Goal: Task Accomplishment & Management: Use online tool/utility

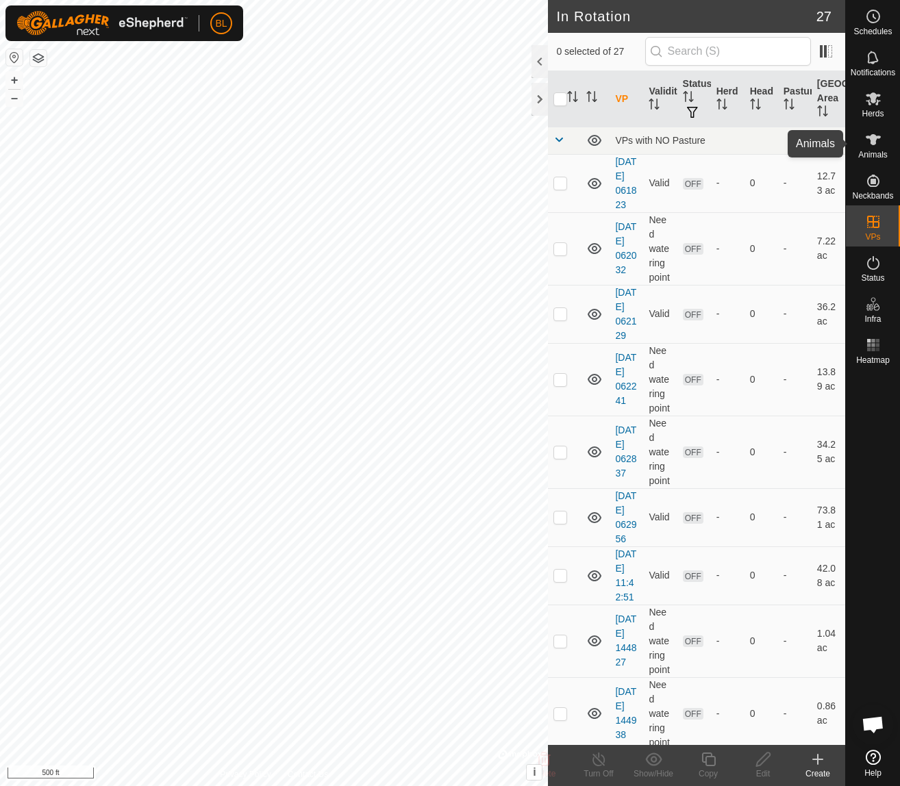
click at [867, 142] on icon at bounding box center [873, 140] width 16 height 16
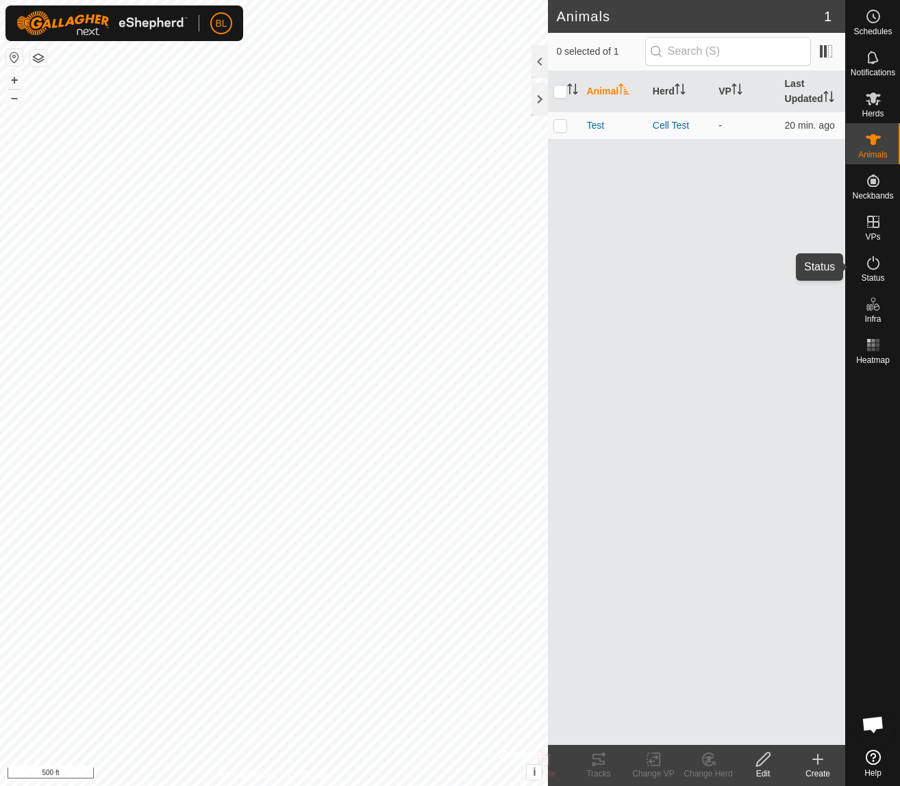
click at [865, 259] on icon at bounding box center [873, 263] width 16 height 16
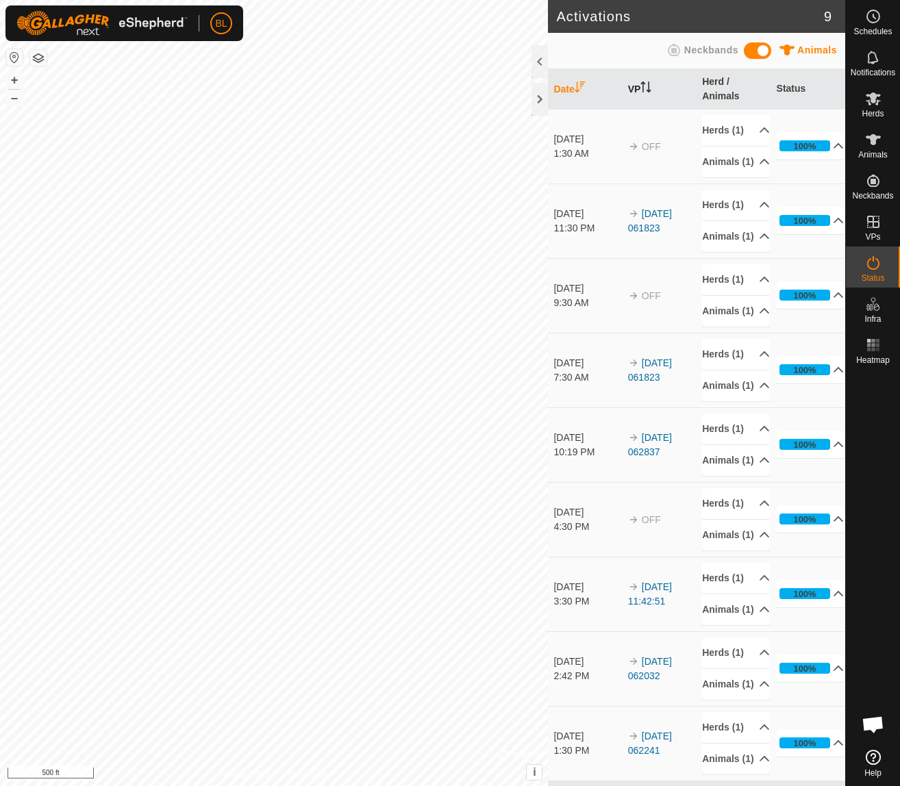
click at [651, 94] on th "VP" at bounding box center [660, 89] width 74 height 40
click at [884, 72] on span "Notifications" at bounding box center [873, 72] width 45 height 8
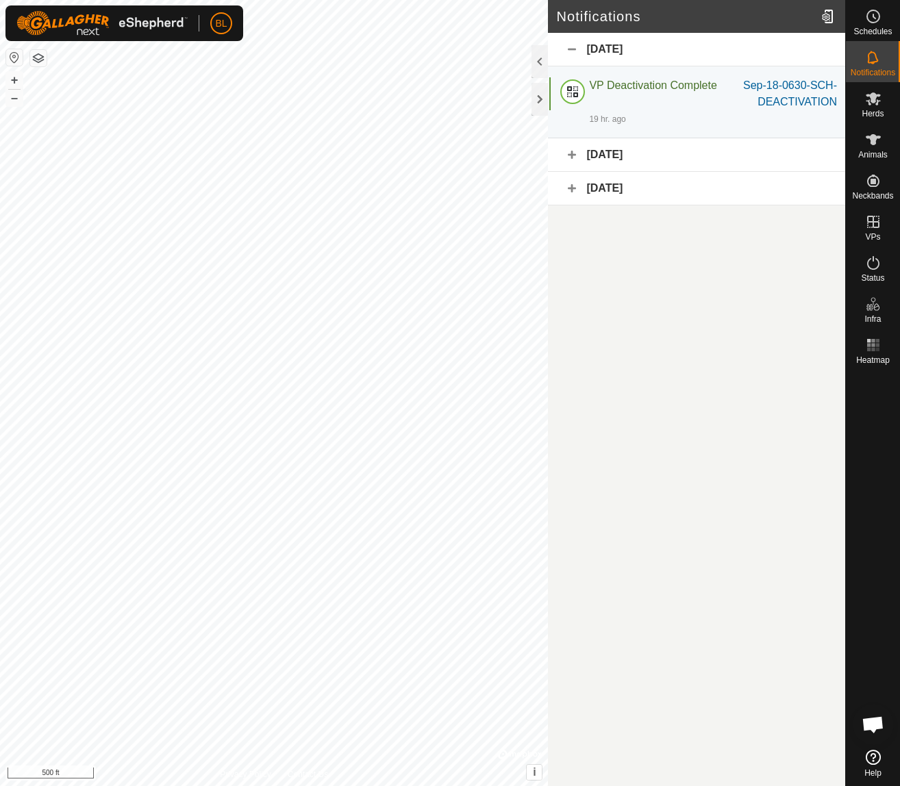
click at [593, 158] on div "[DATE]" at bounding box center [696, 155] width 297 height 34
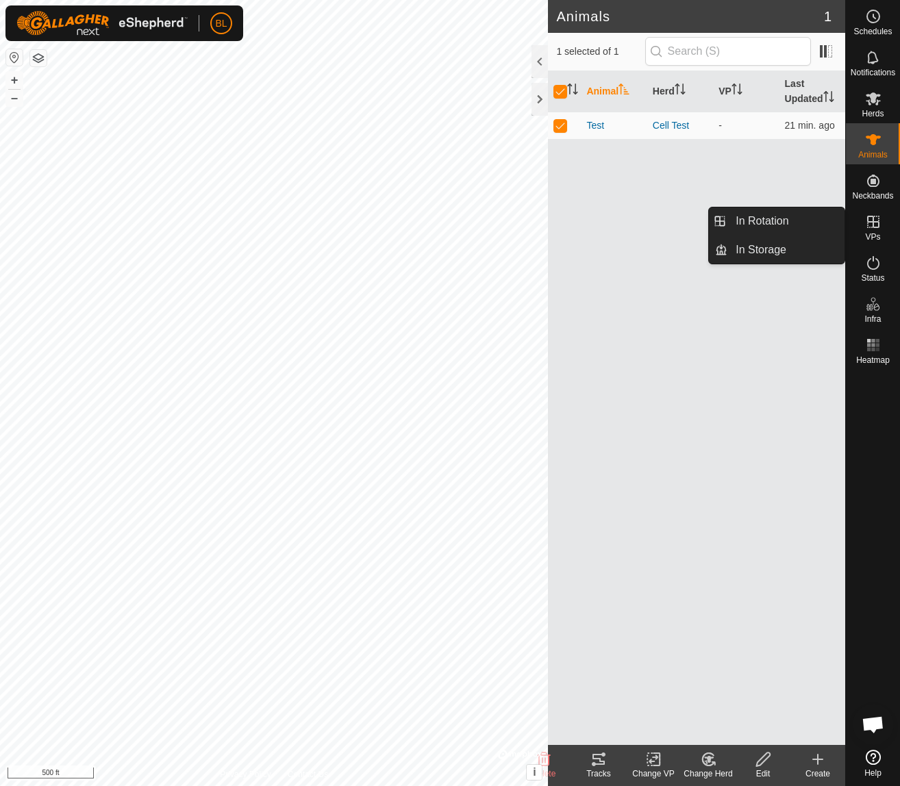
click at [870, 222] on icon at bounding box center [873, 222] width 12 height 12
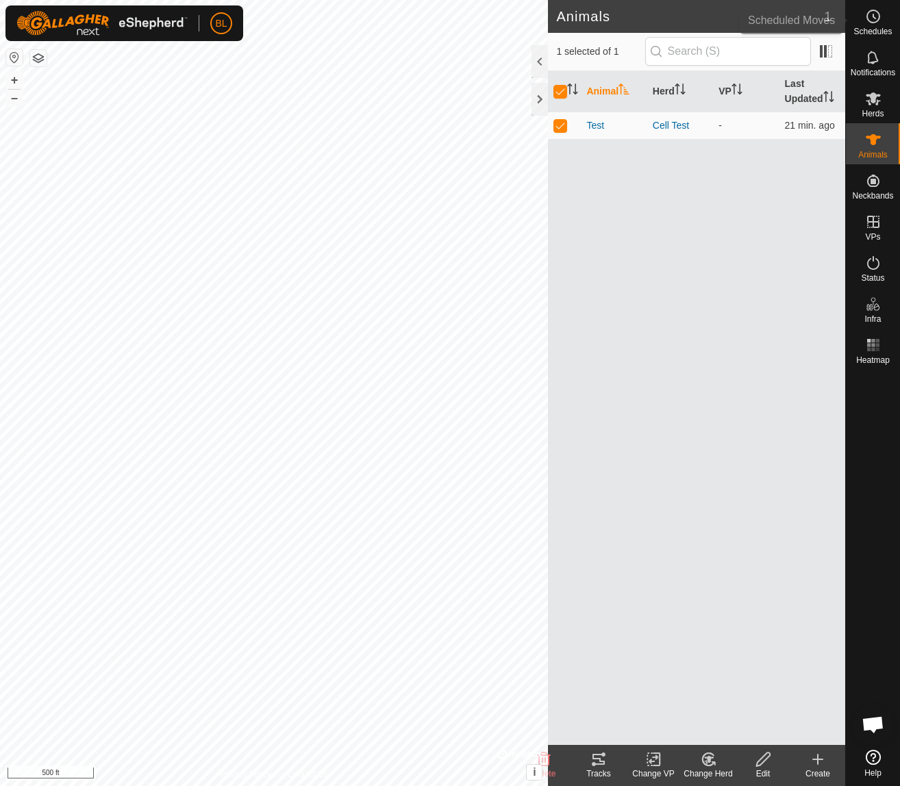
click at [883, 30] on span "Schedules" at bounding box center [872, 31] width 38 height 8
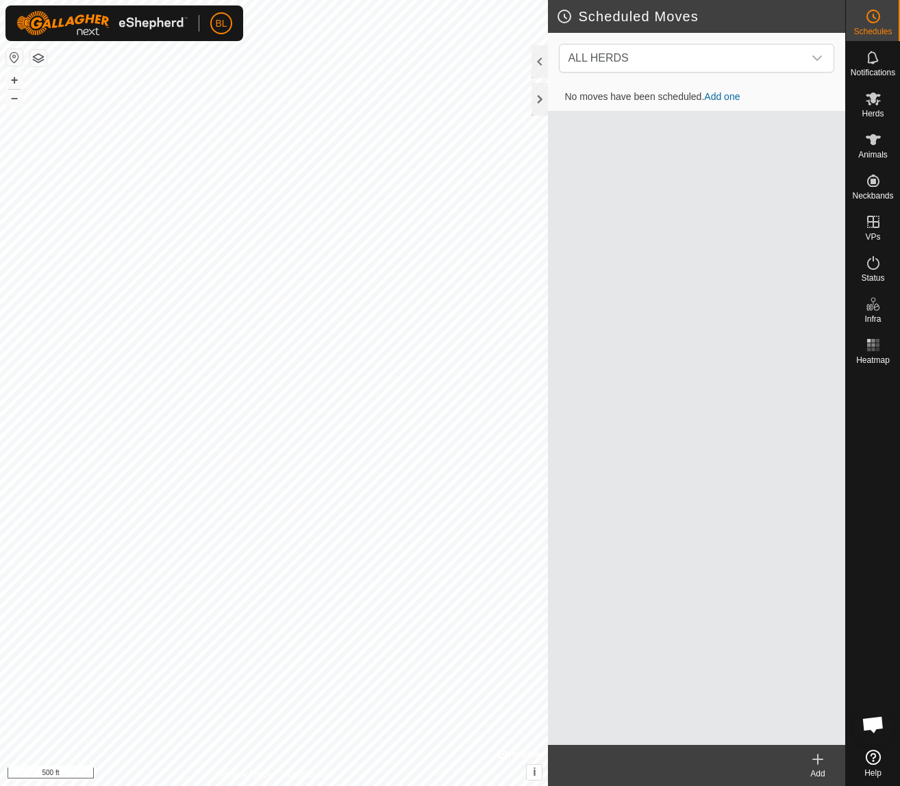
click at [723, 94] on link "Add one" at bounding box center [722, 96] width 36 height 11
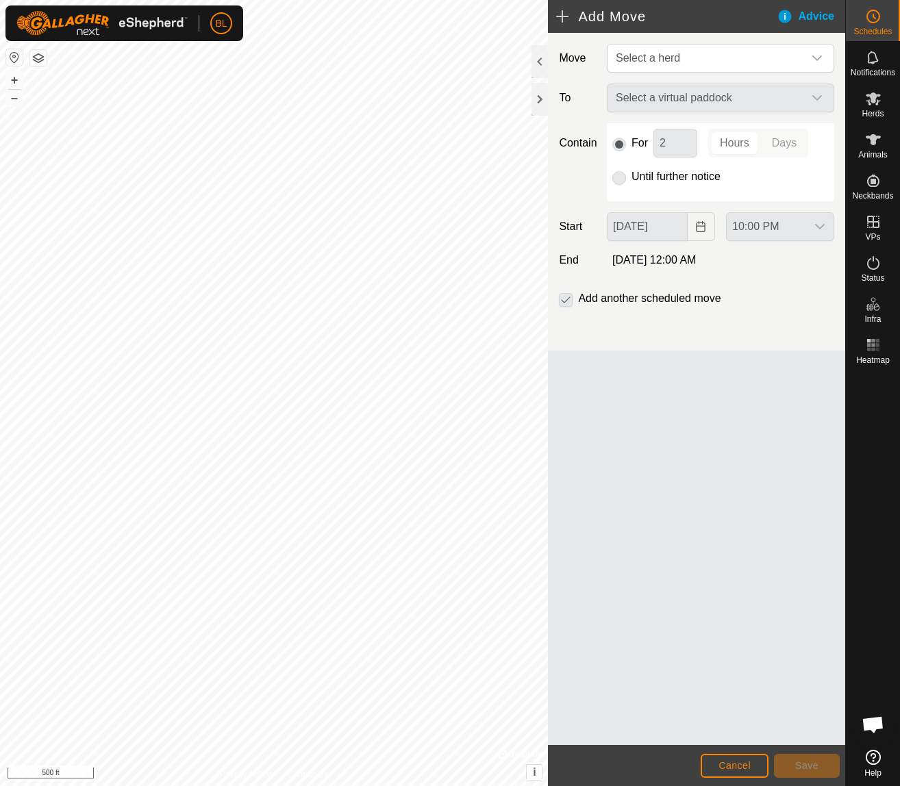
click at [693, 100] on div "Select a virtual paddock" at bounding box center [720, 98] width 238 height 29
click at [701, 47] on span "Select a herd" at bounding box center [706, 58] width 193 height 27
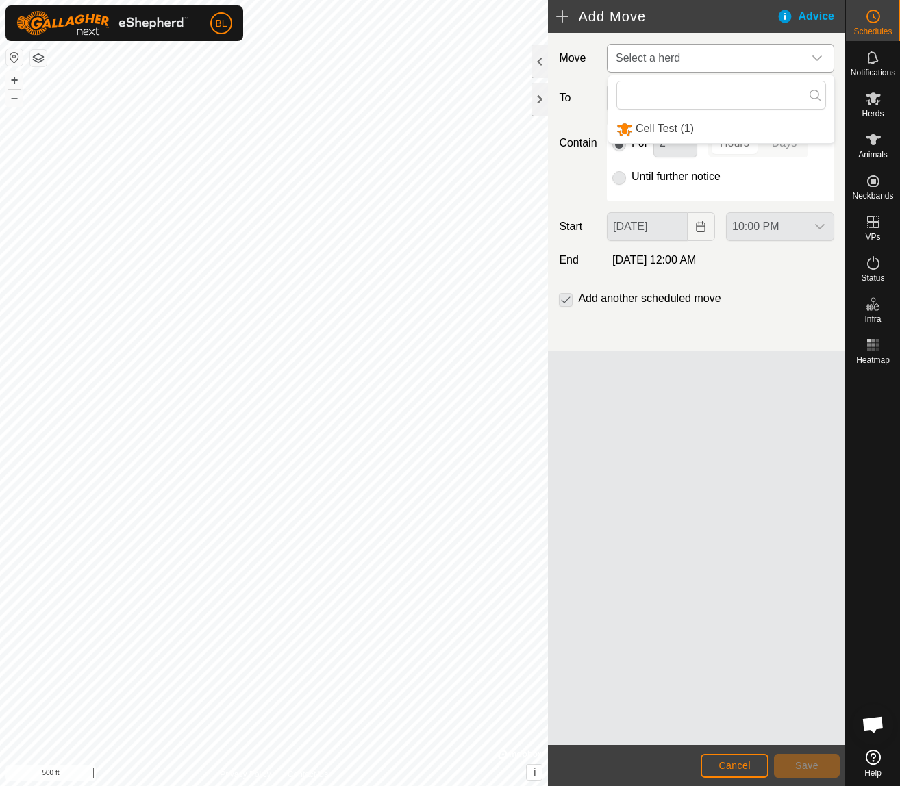
click at [688, 132] on li "Cell Test (1)" at bounding box center [721, 129] width 226 height 28
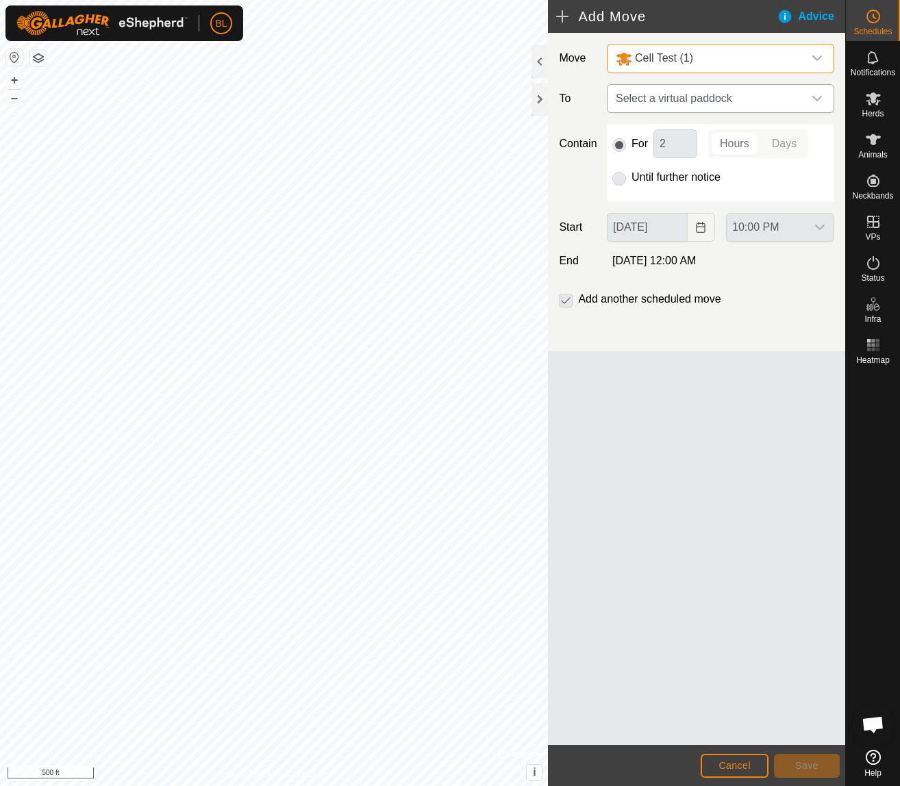
click at [698, 112] on p-select "Select a virtual paddock" at bounding box center [720, 98] width 227 height 29
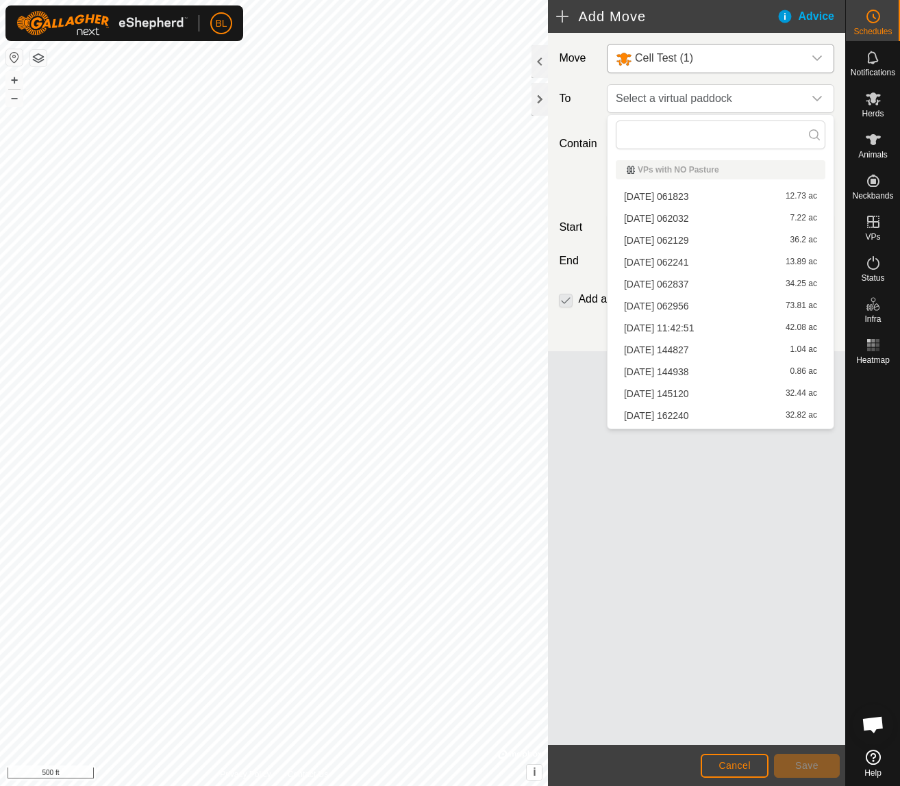
click at [679, 281] on li "[DATE] 062837 34.25 ac" at bounding box center [721, 284] width 210 height 21
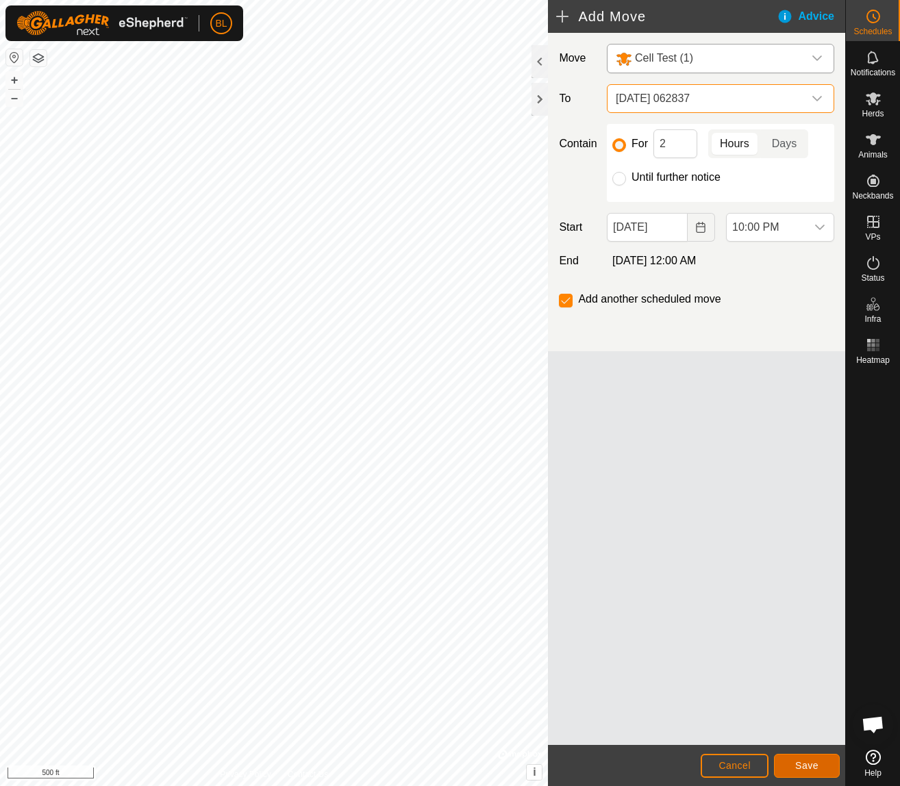
click at [784, 761] on button "Save" at bounding box center [807, 766] width 66 height 24
